Goal: Entertainment & Leisure: Browse casually

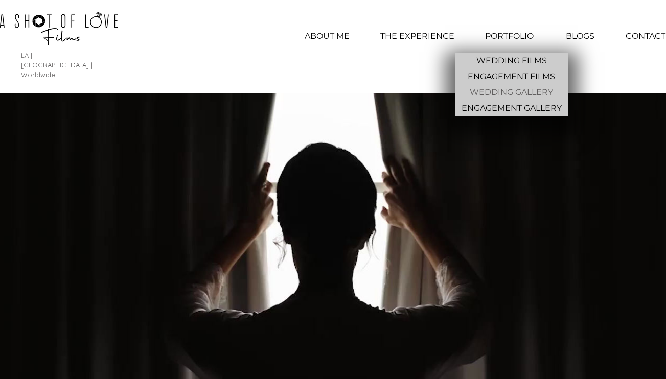
click at [530, 93] on p "WEDDING GALLERY" at bounding box center [512, 92] width 92 height 16
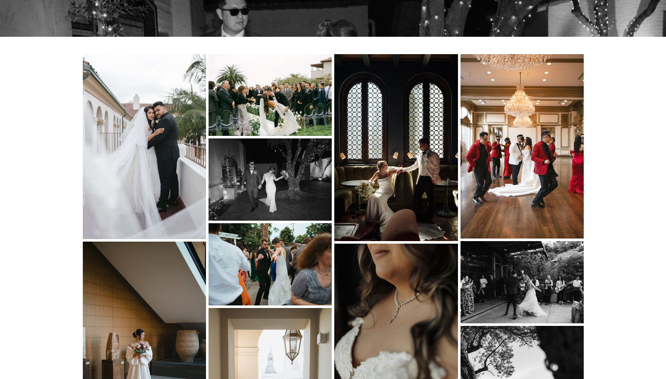
scroll to position [411, 0]
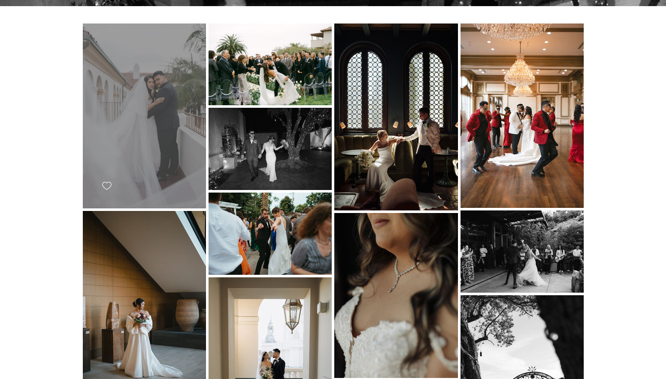
click at [166, 82] on div "main content" at bounding box center [144, 116] width 123 height 185
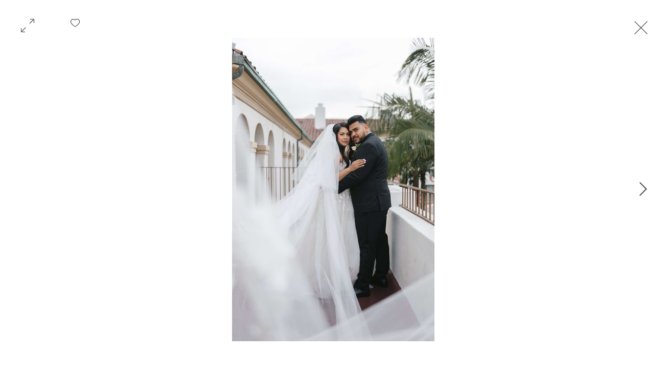
click at [647, 183] on button "Next Item" at bounding box center [644, 190] width 26 height 26
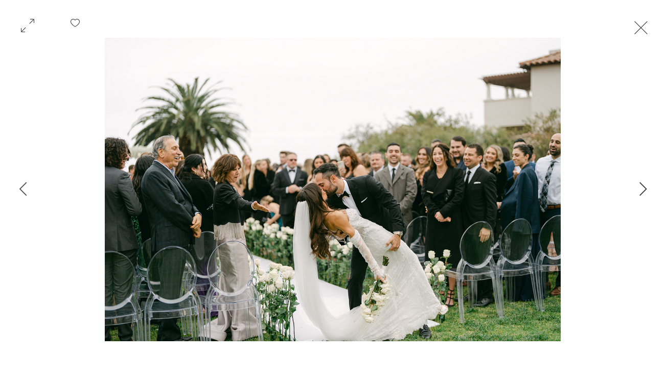
click at [642, 191] on icon "Next Item" at bounding box center [644, 189] width 8 height 14
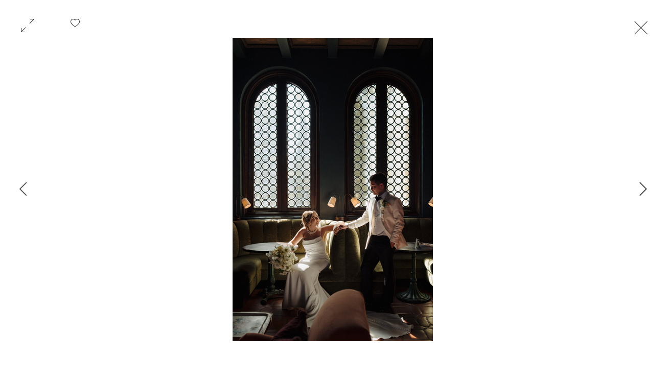
click at [642, 191] on icon "Next Item" at bounding box center [644, 189] width 8 height 14
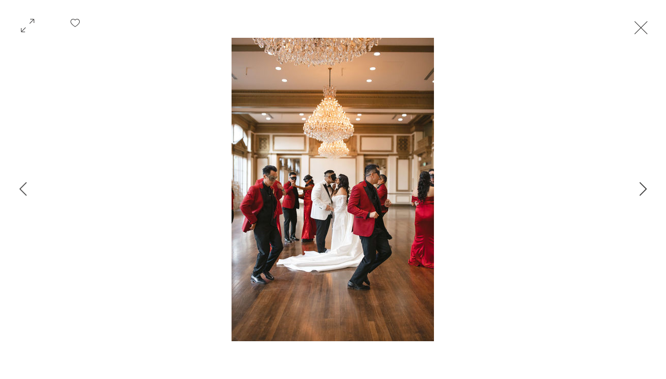
click at [642, 191] on icon "Next Item" at bounding box center [644, 189] width 8 height 14
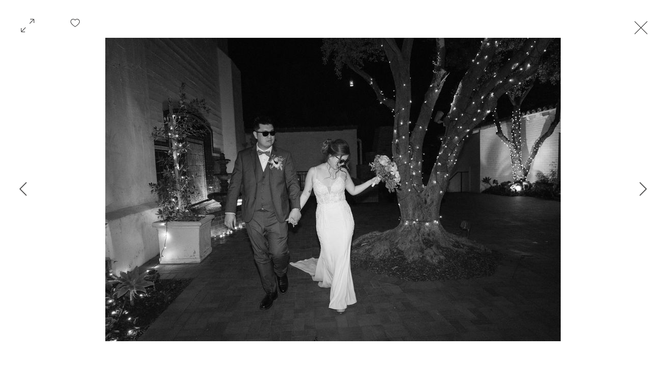
click at [650, 28] on button "Exit expand mode" at bounding box center [641, 26] width 19 height 23
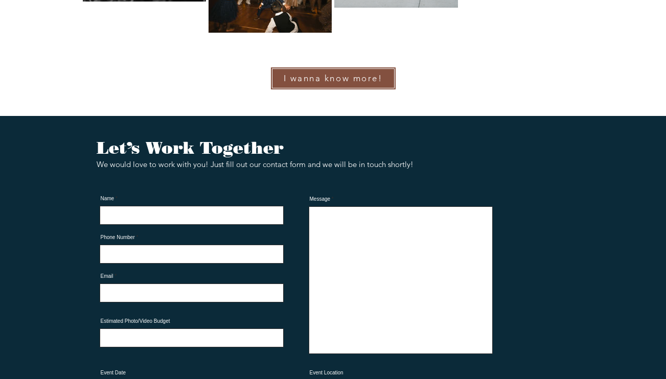
scroll to position [5252, 0]
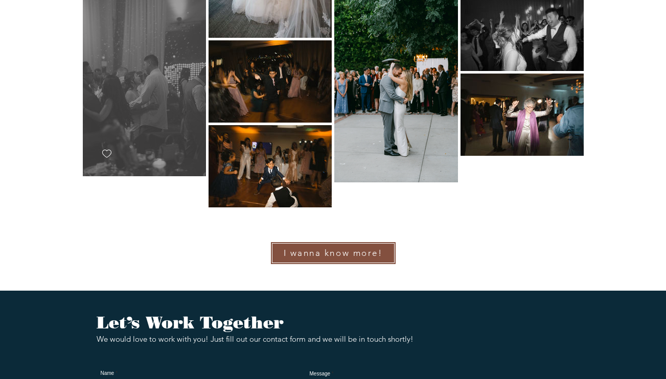
click at [143, 58] on div "main content" at bounding box center [144, 83] width 123 height 185
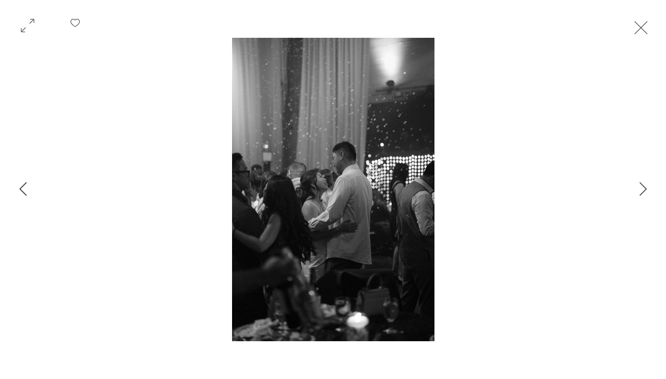
click at [25, 192] on icon "Previous Item" at bounding box center [23, 189] width 8 height 14
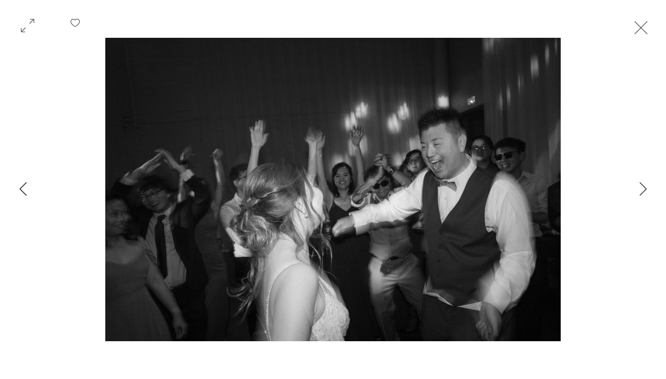
click at [25, 192] on icon "Previous Item" at bounding box center [23, 189] width 8 height 14
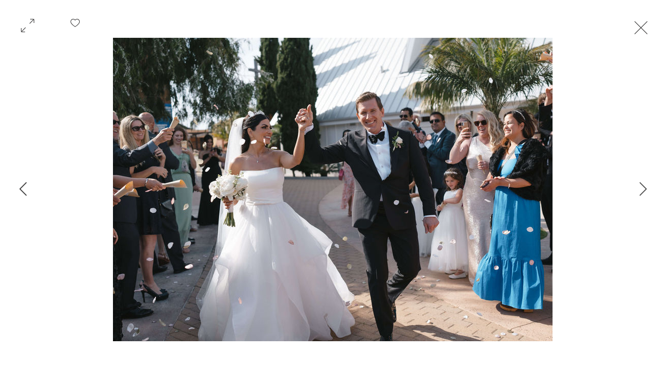
click at [25, 192] on icon "Previous Item" at bounding box center [23, 189] width 8 height 14
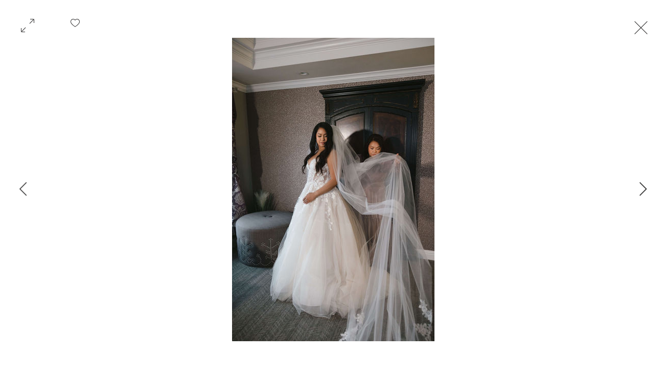
click at [640, 194] on icon "Next Item" at bounding box center [644, 189] width 8 height 14
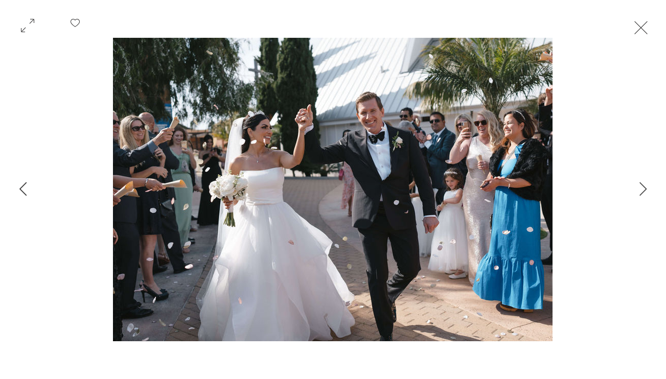
click at [21, 189] on icon "Previous Item" at bounding box center [23, 189] width 8 height 14
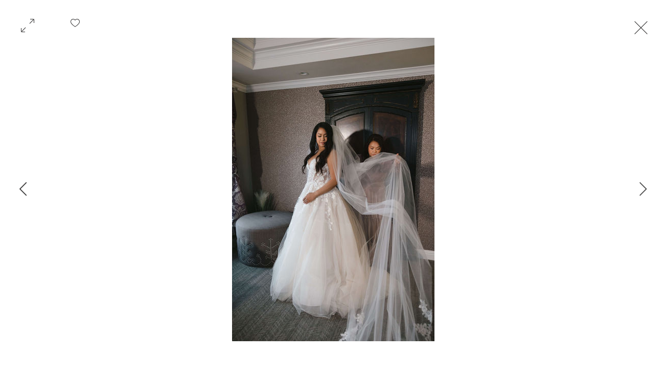
click at [21, 189] on icon "Previous Item" at bounding box center [23, 189] width 8 height 14
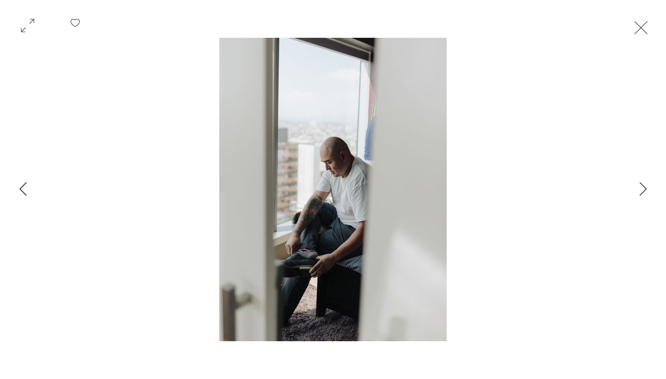
click at [21, 190] on icon "Previous Item" at bounding box center [23, 189] width 8 height 14
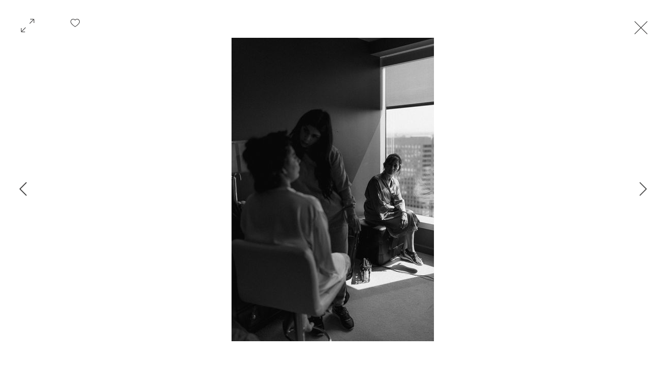
click at [21, 190] on icon "Previous Item" at bounding box center [23, 189] width 8 height 14
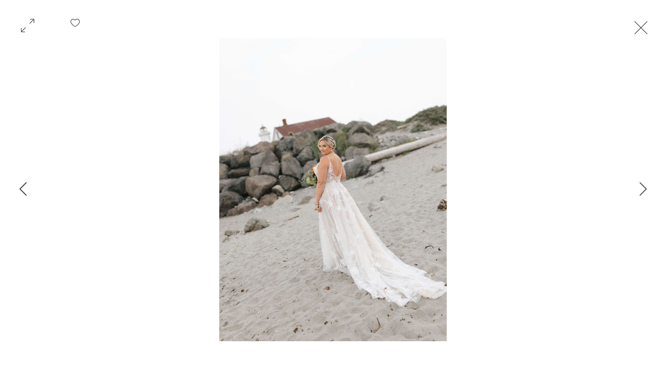
click at [21, 190] on icon "Previous Item" at bounding box center [23, 189] width 8 height 14
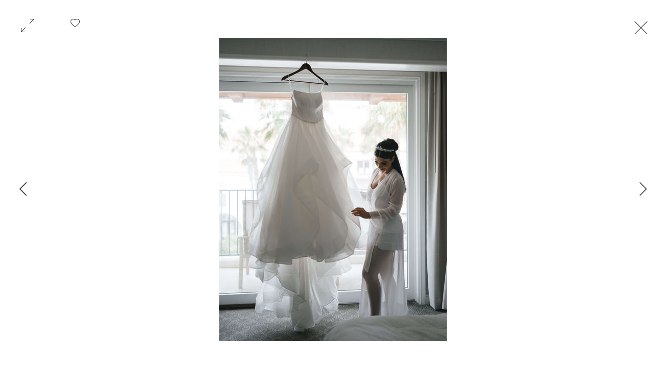
click at [21, 190] on icon "Previous Item" at bounding box center [23, 189] width 8 height 14
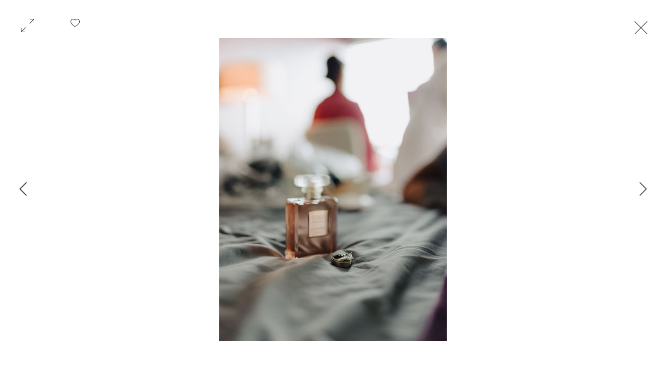
click at [21, 190] on icon "Previous Item" at bounding box center [23, 189] width 8 height 14
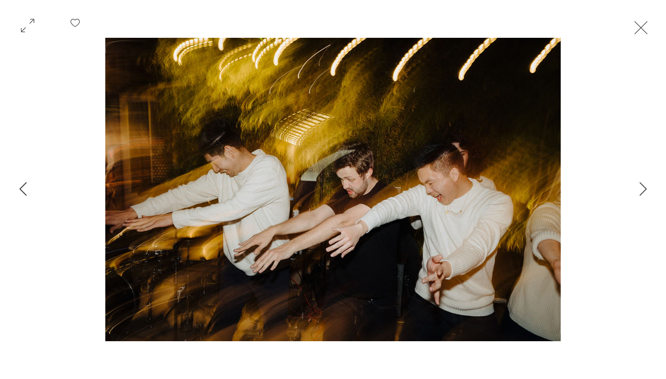
click at [21, 190] on icon "Previous Item" at bounding box center [23, 189] width 8 height 14
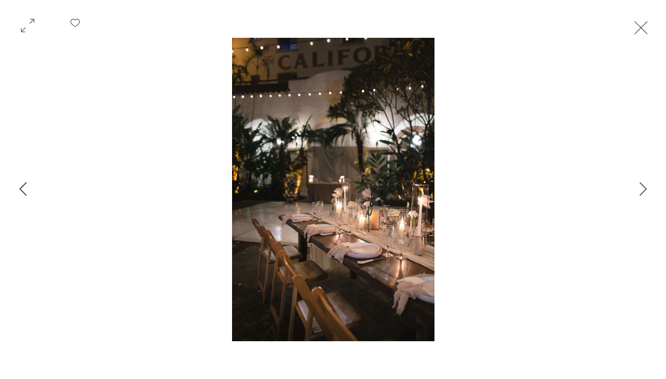
click at [21, 190] on icon "Previous Item" at bounding box center [23, 189] width 8 height 14
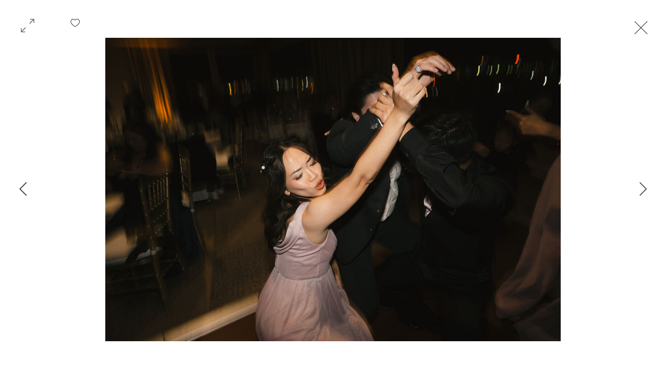
click at [21, 190] on icon "Previous Item" at bounding box center [23, 189] width 8 height 14
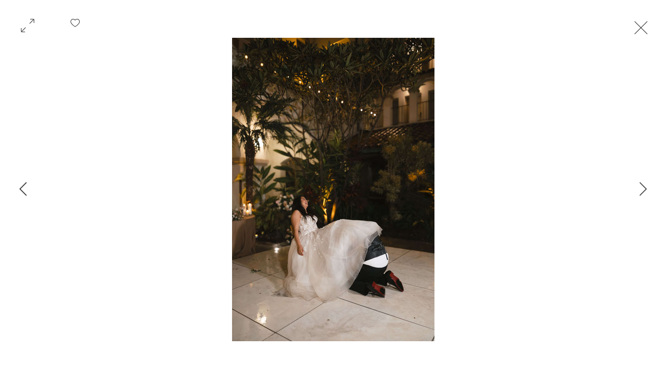
click at [21, 190] on icon "Previous Item" at bounding box center [23, 189] width 8 height 14
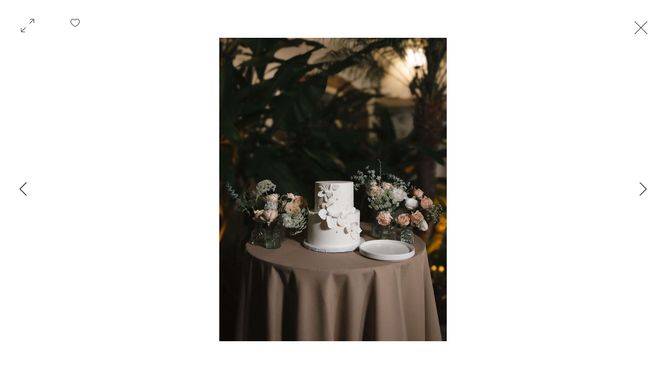
click at [21, 190] on icon "Previous Item" at bounding box center [23, 189] width 8 height 14
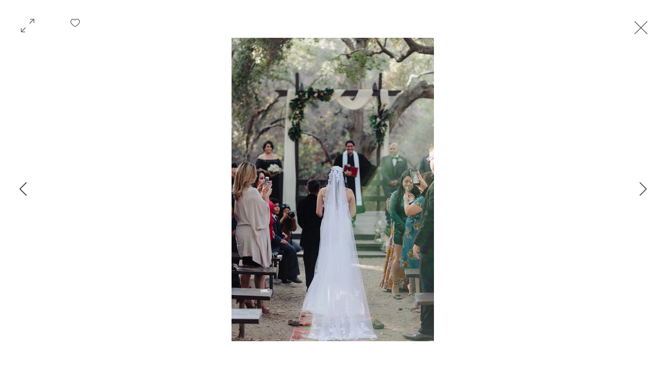
click at [21, 190] on icon "Previous Item" at bounding box center [23, 189] width 8 height 14
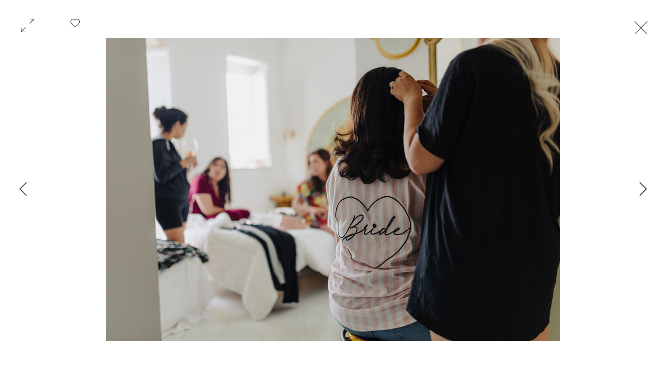
click at [635, 189] on button "Next Item" at bounding box center [644, 190] width 26 height 26
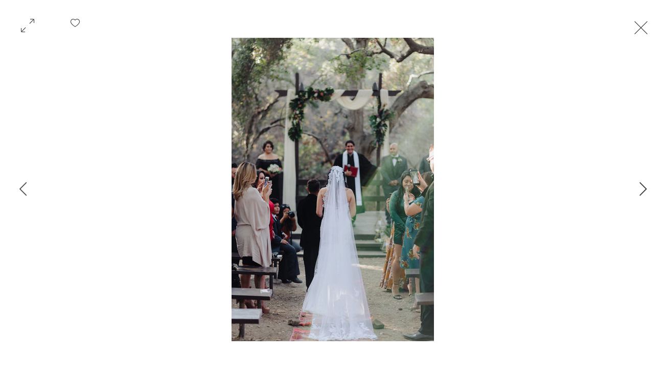
click at [635, 189] on button "Next Item" at bounding box center [644, 190] width 26 height 26
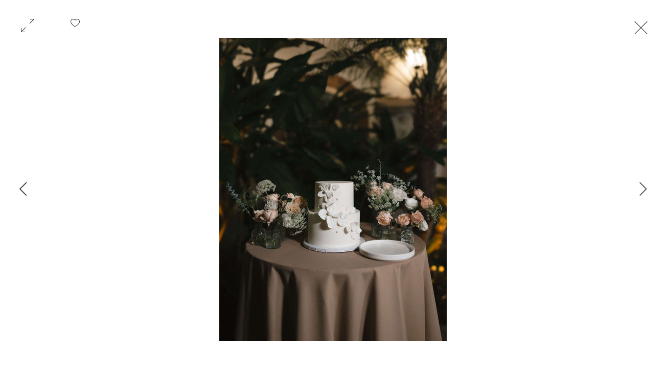
click at [25, 192] on icon "Previous Item" at bounding box center [23, 189] width 8 height 14
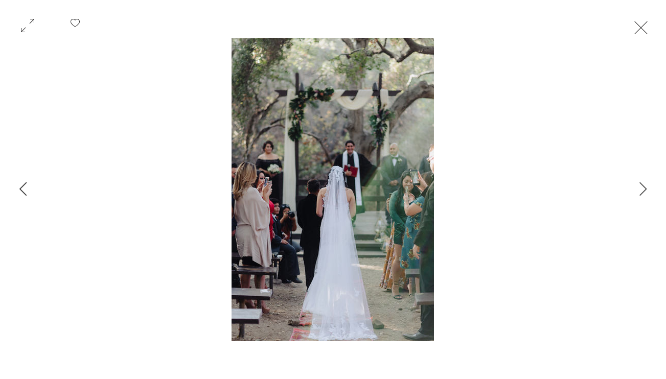
click at [25, 192] on icon "Previous Item" at bounding box center [23, 189] width 8 height 14
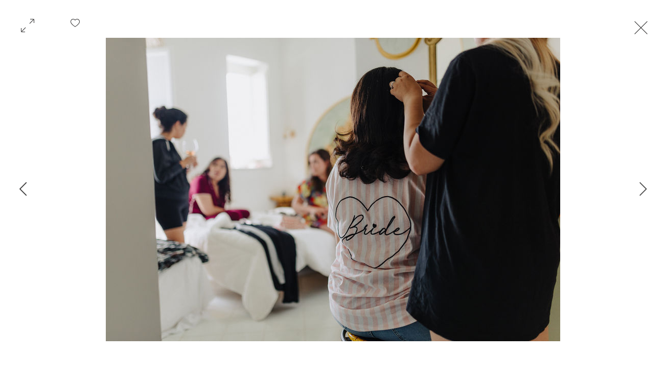
click at [25, 192] on icon "Previous Item" at bounding box center [23, 189] width 8 height 14
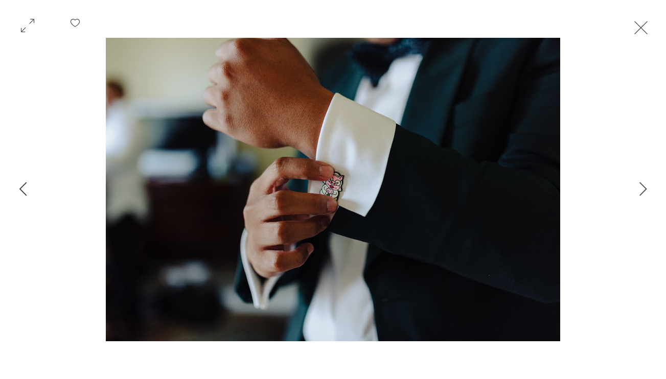
click at [25, 192] on icon "Previous Item" at bounding box center [23, 189] width 8 height 14
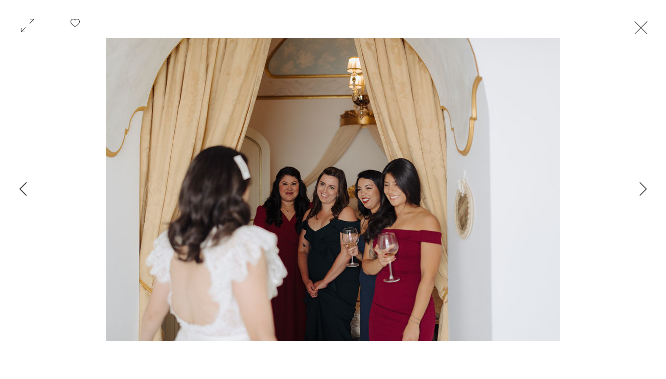
click at [25, 192] on icon "Previous Item" at bounding box center [23, 189] width 8 height 14
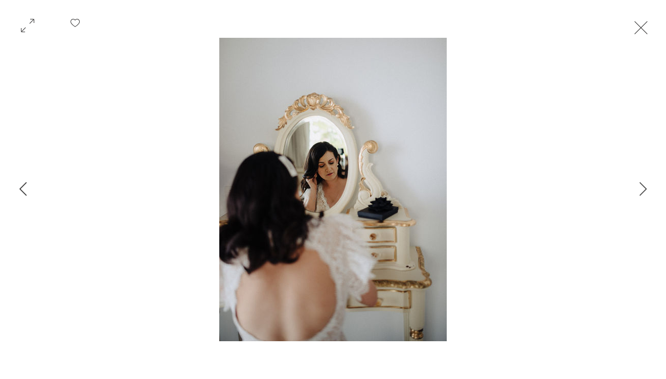
click at [25, 192] on icon "Previous Item" at bounding box center [23, 189] width 8 height 14
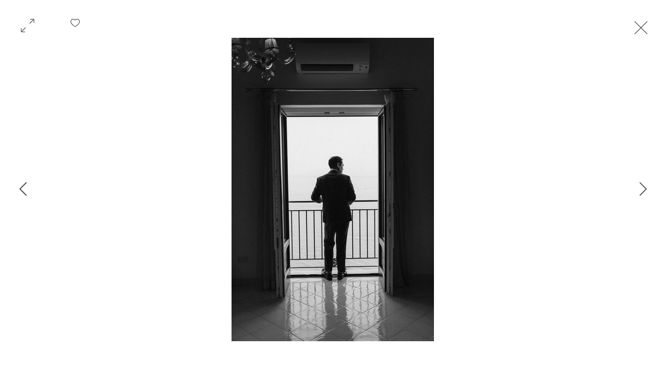
click at [25, 192] on icon "Previous Item" at bounding box center [23, 189] width 8 height 14
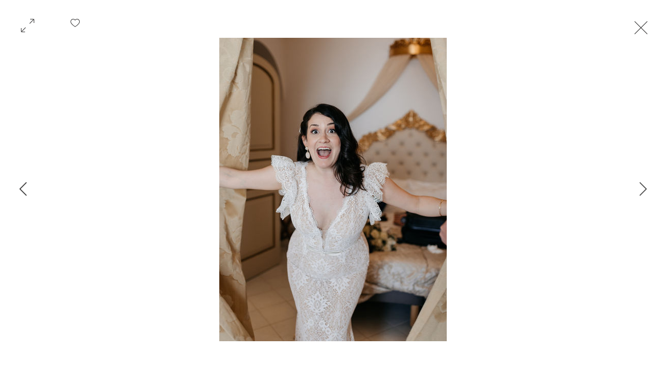
click at [25, 192] on icon "Previous Item" at bounding box center [23, 189] width 8 height 14
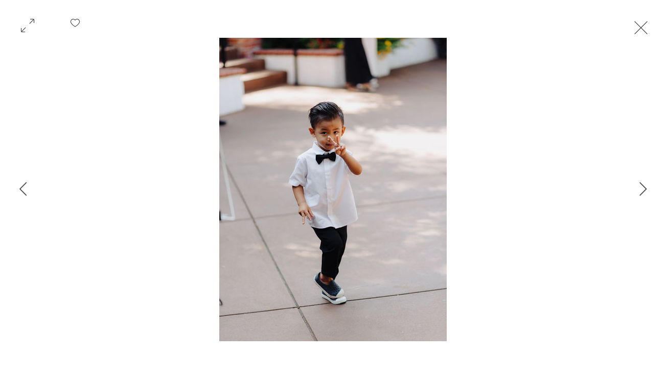
click at [649, 32] on button "Exit expand mode" at bounding box center [641, 26] width 19 height 23
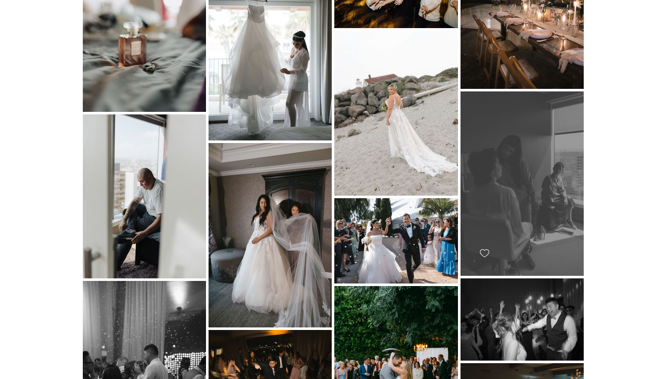
scroll to position [4629, 0]
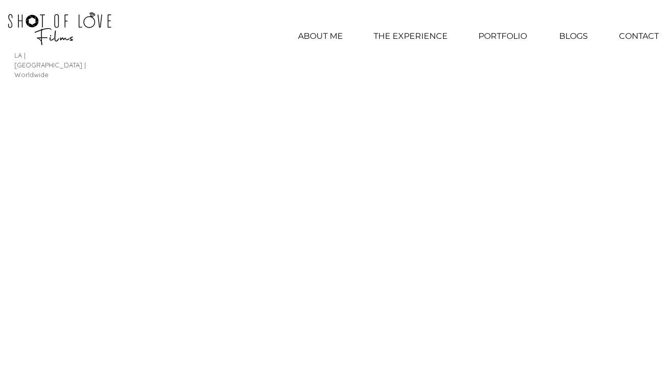
scroll to position [0, 7]
click at [334, 35] on p "ABOUT ME" at bounding box center [320, 37] width 55 height 26
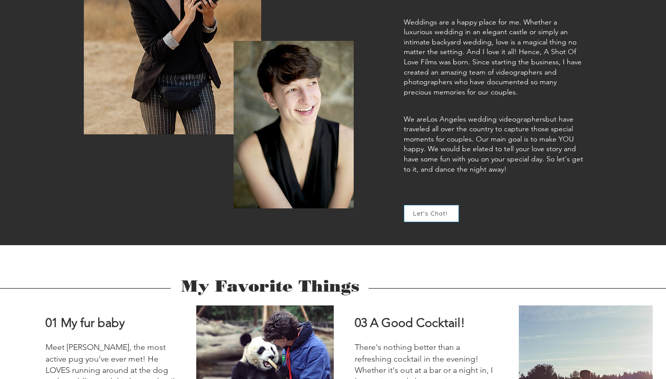
scroll to position [534, 0]
